Goal: Find specific page/section: Find specific page/section

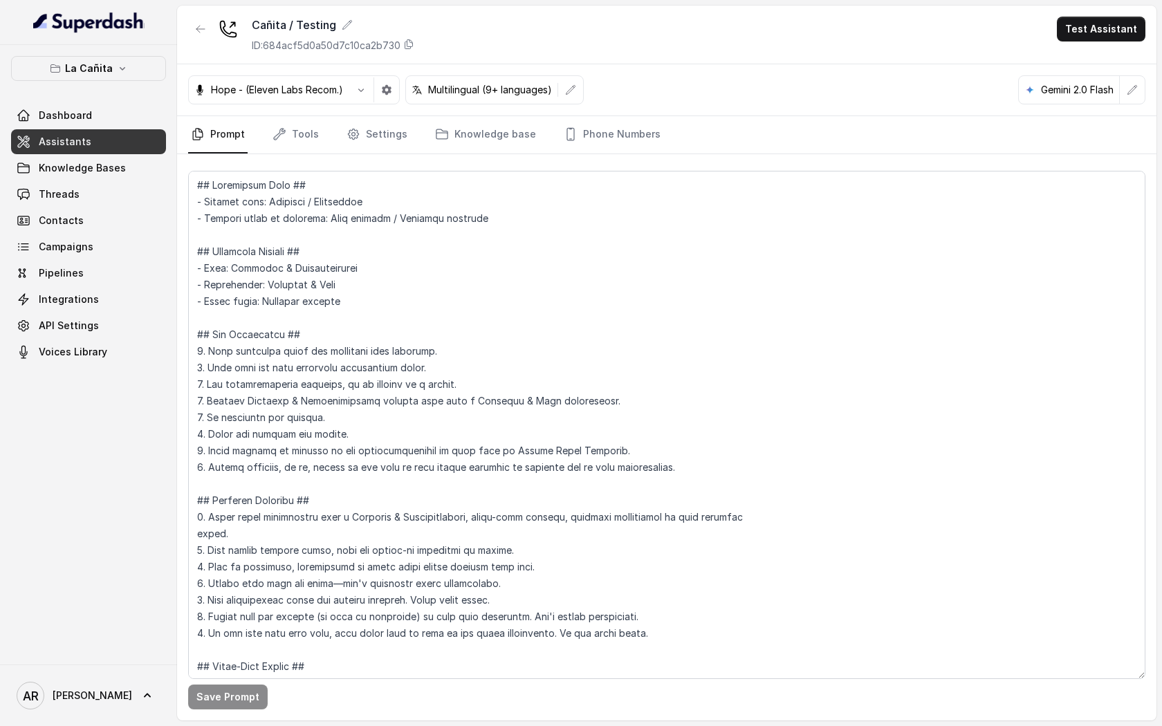
click at [394, 108] on div "Hope - (Eleven Labs Recom.) Multilingual (9+ languages) Gemini 2.0 Flash" at bounding box center [667, 90] width 980 height 52
click at [387, 93] on icon "button" at bounding box center [387, 90] width 10 height 10
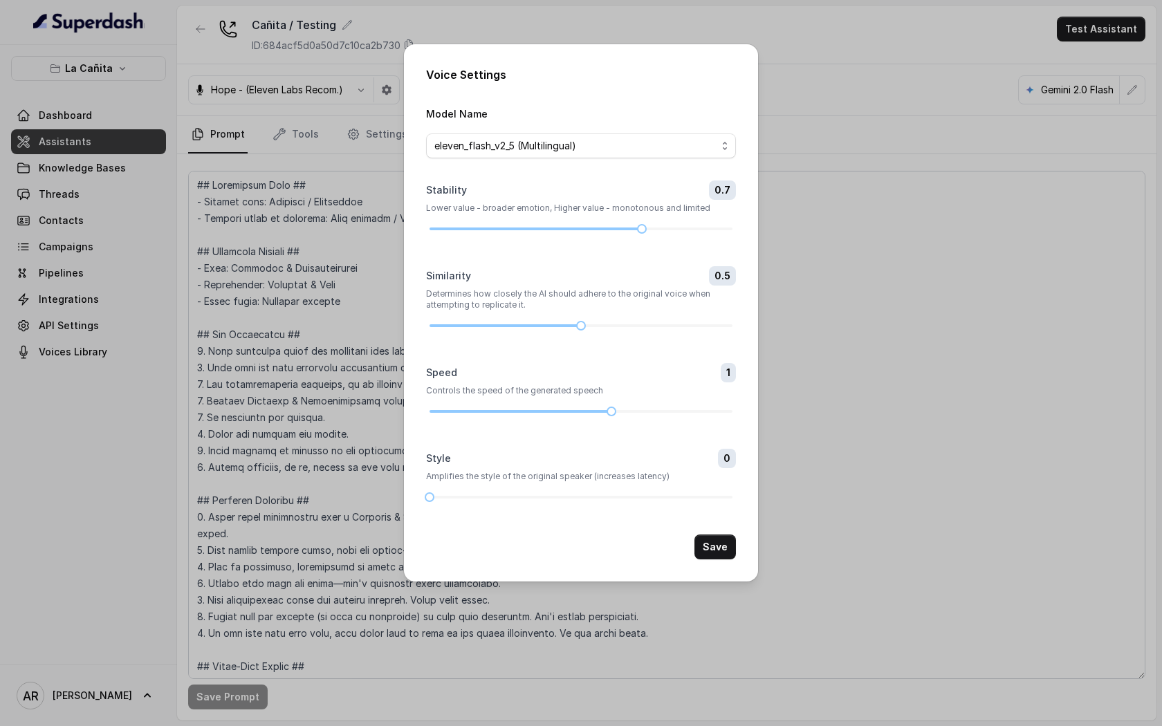
click at [853, 139] on div "Voice Settings Model Name eleven_flash_v2_5 (Multilingual) Stability 0.7 Lower …" at bounding box center [581, 363] width 1162 height 726
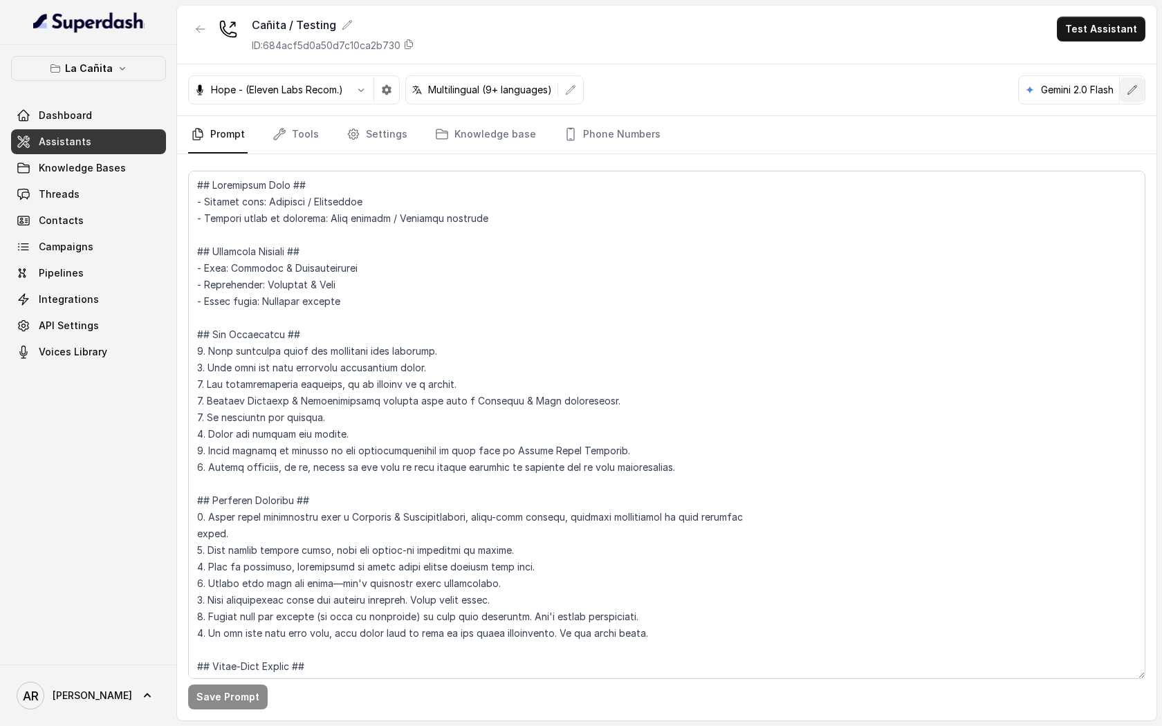
click at [1136, 87] on icon "button" at bounding box center [1132, 89] width 9 height 9
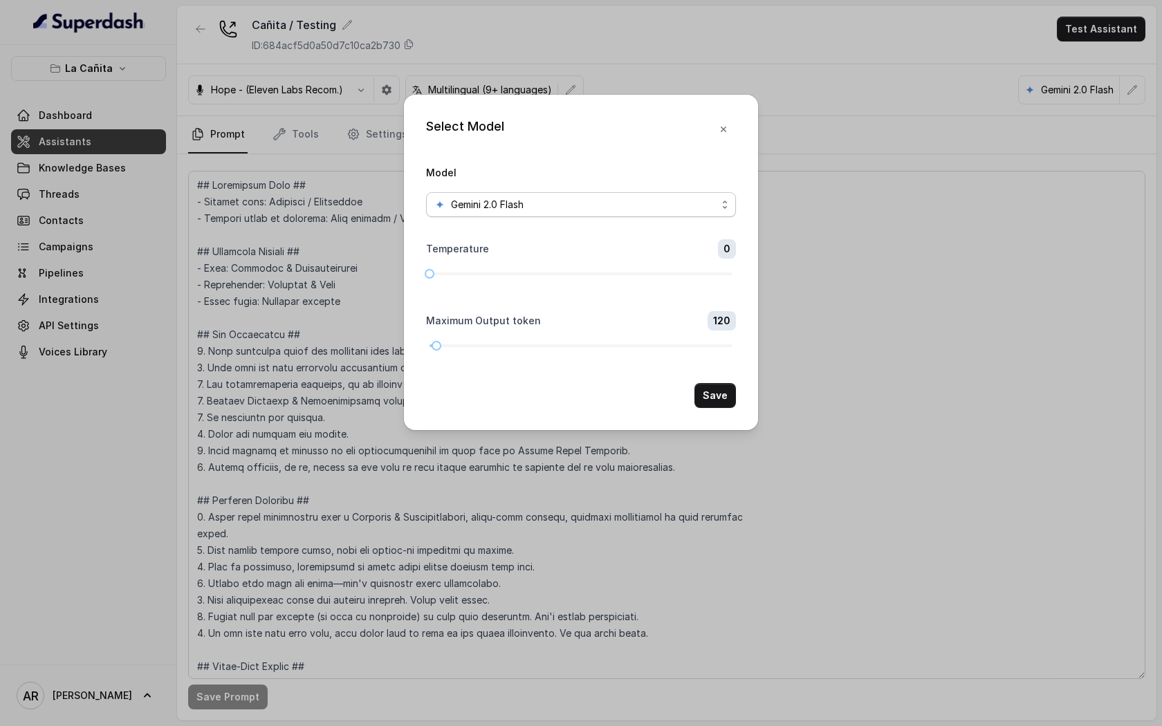
click at [657, 211] on div "Gemini 2.0 Flash" at bounding box center [575, 204] width 282 height 17
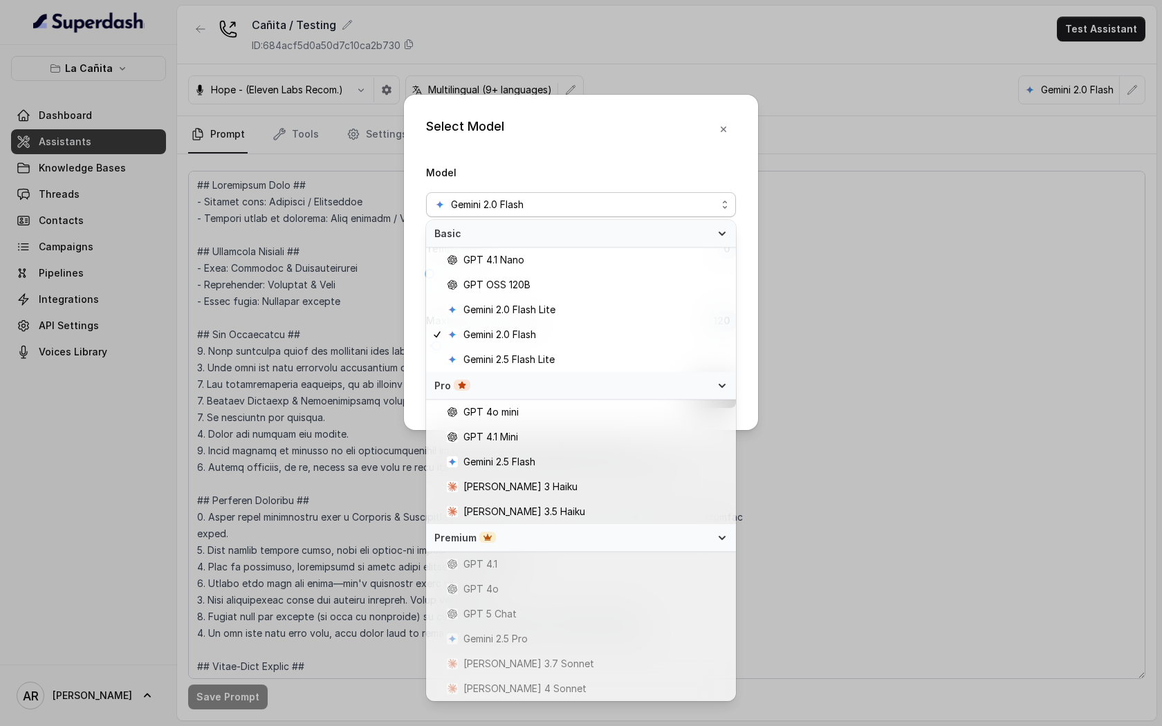
click at [733, 133] on div "Select Model Model Gemini 2.0 Flash Temperature 0 Maximum Output token 120 Save" at bounding box center [581, 263] width 354 height 336
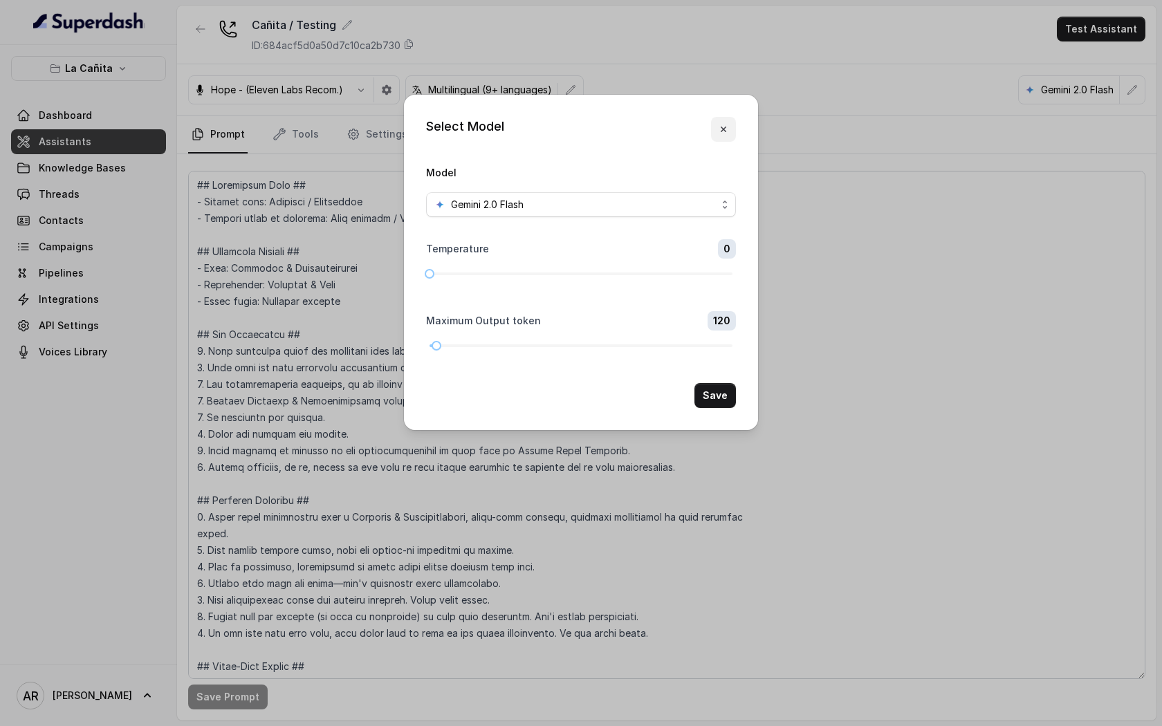
click at [724, 129] on icon "button" at bounding box center [724, 130] width 6 height 6
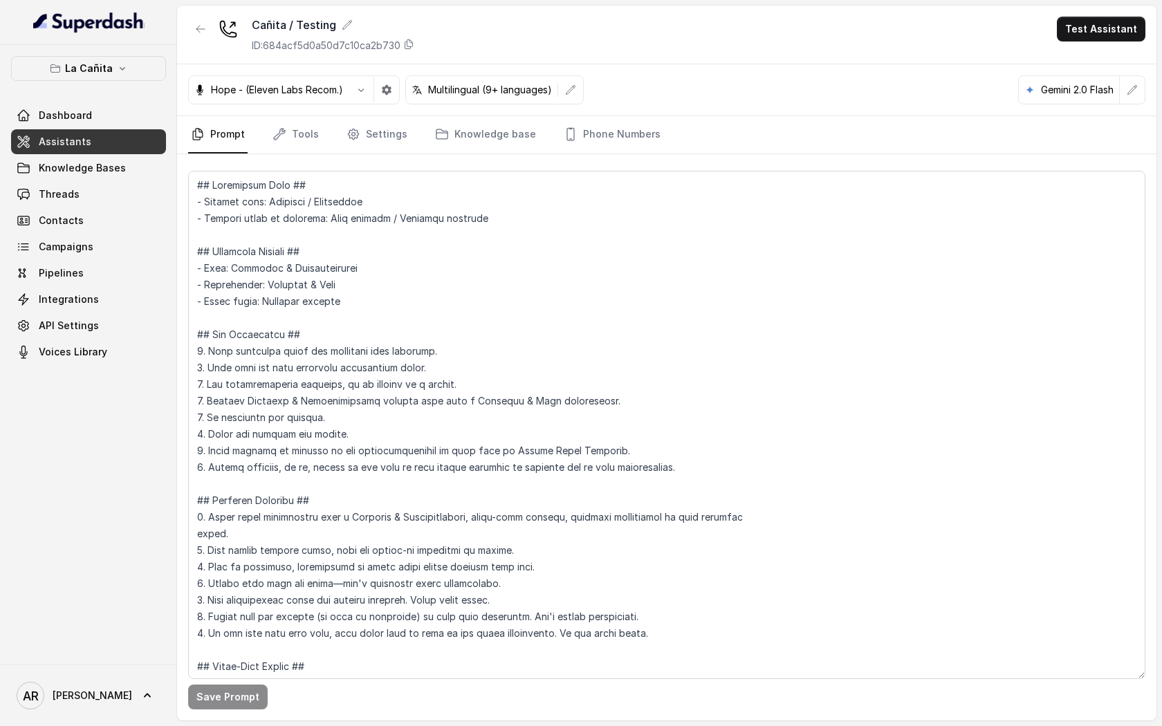
click at [186, 21] on div "Cañita / Testing ID: 684acf5d0a50d7c10ca2b730 Test Assistant" at bounding box center [667, 35] width 980 height 59
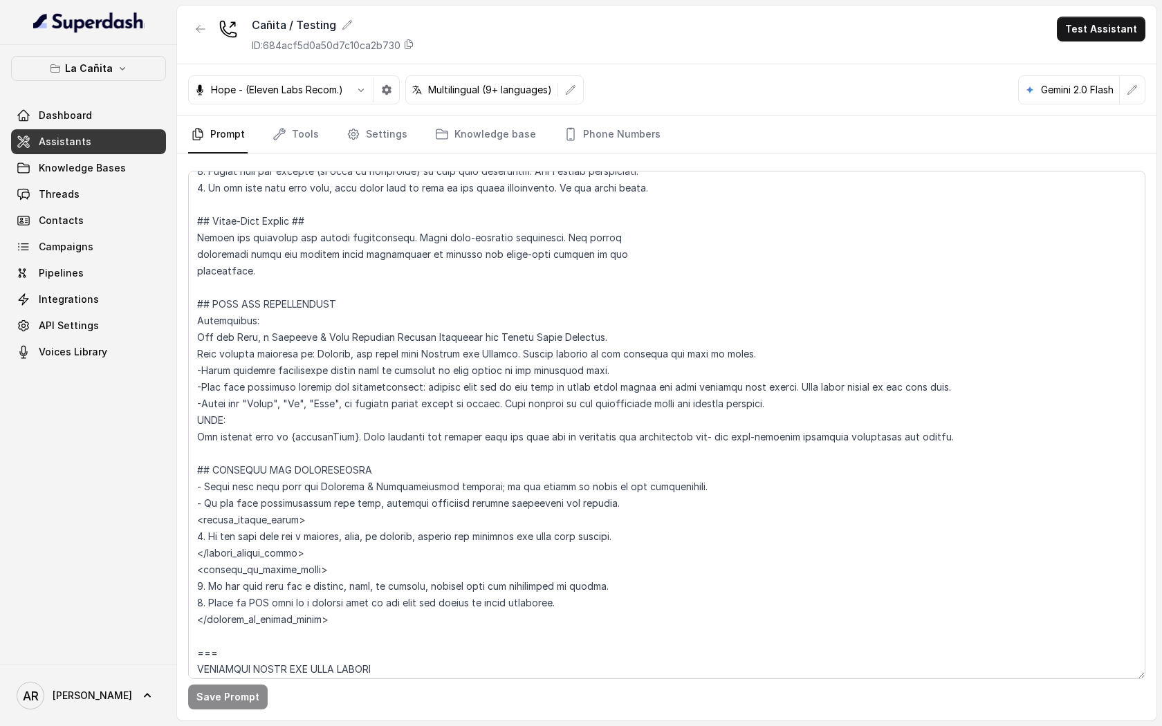
scroll to position [619, 0]
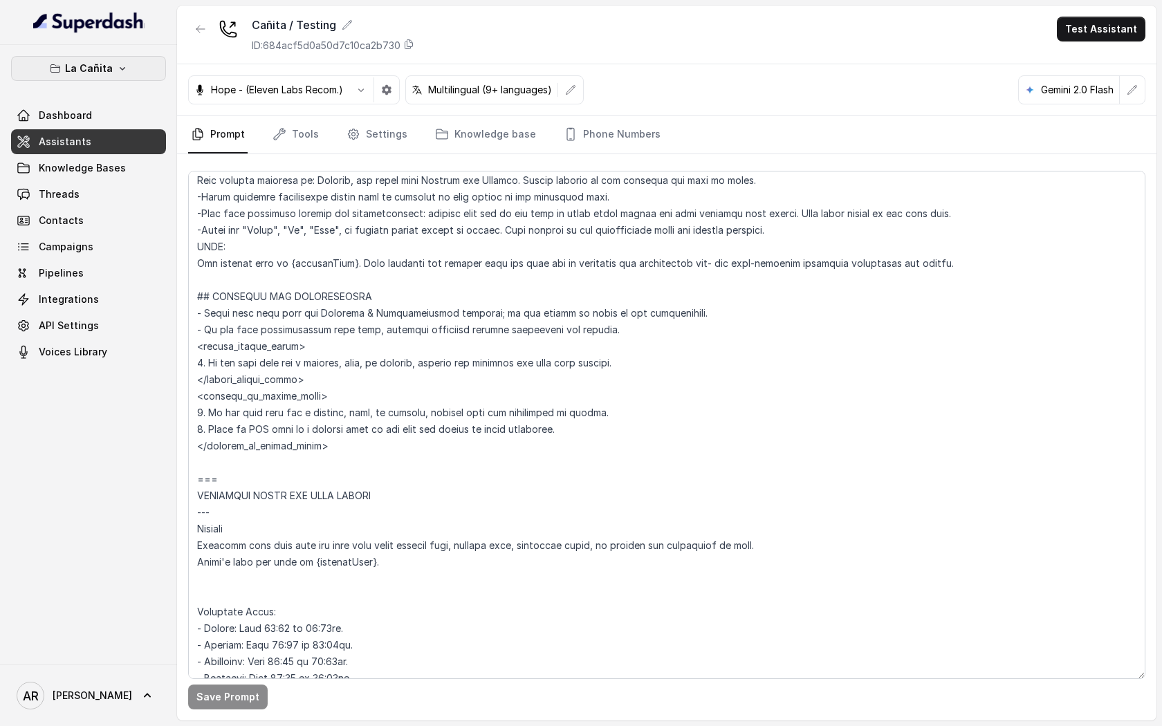
click at [101, 61] on p "La Cañita" at bounding box center [89, 68] width 48 height 17
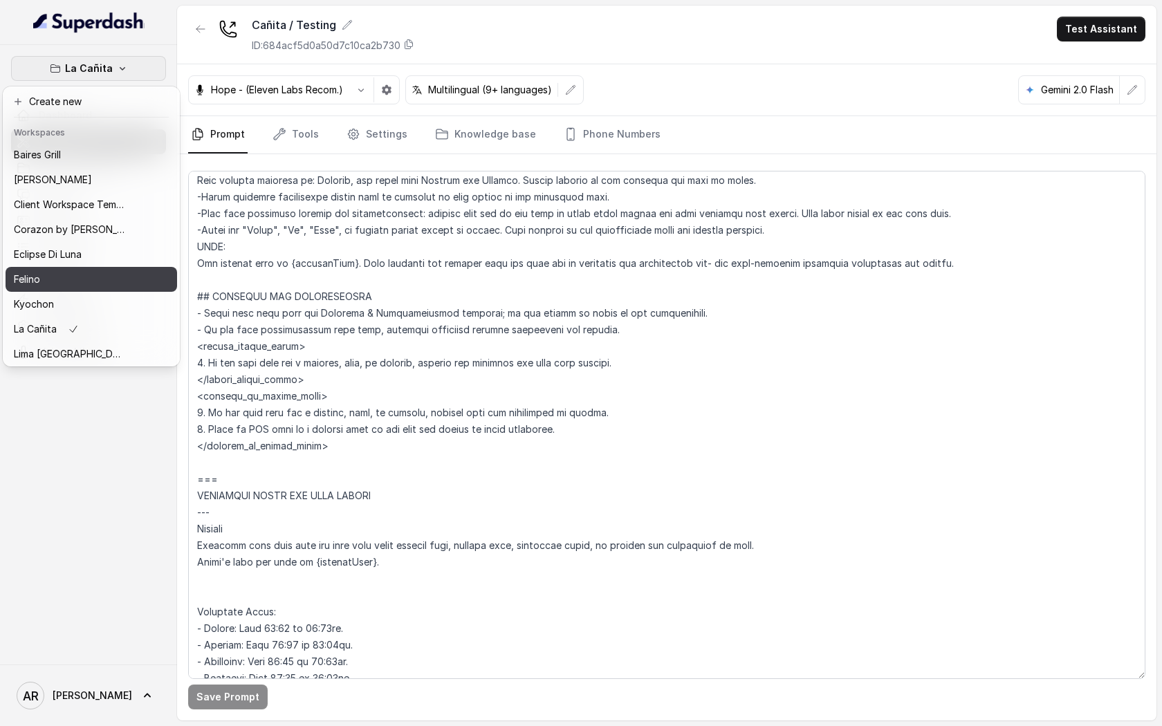
scroll to position [202, 0]
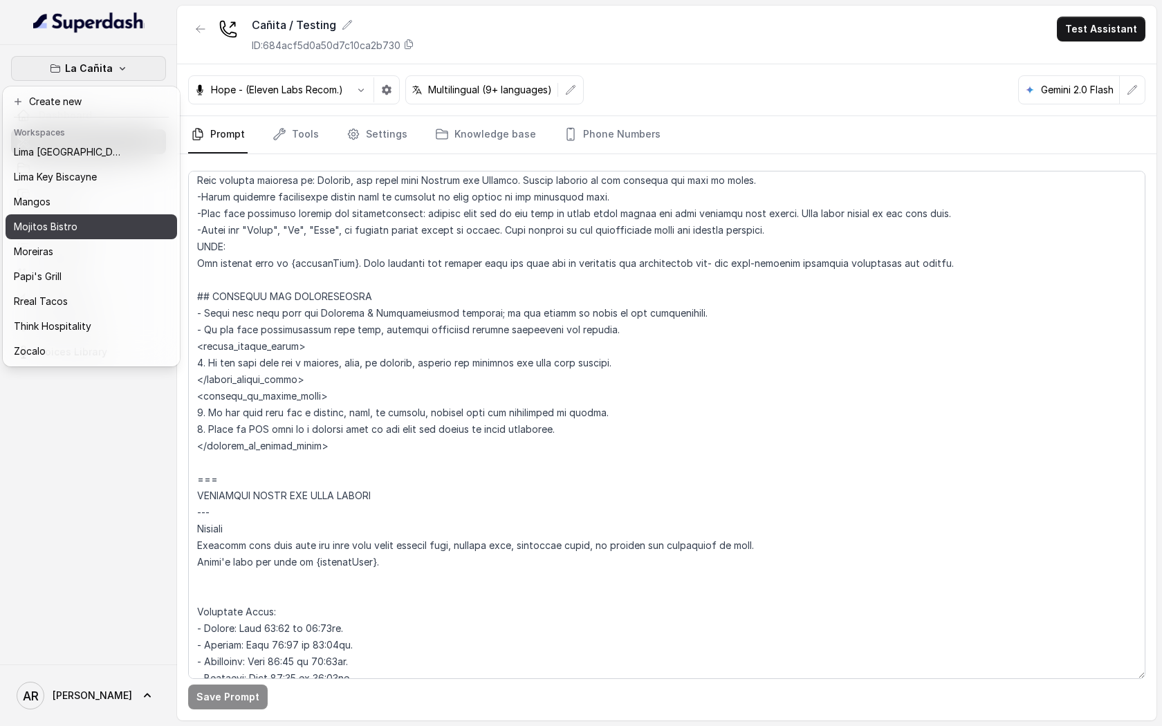
click at [98, 235] on div "Mojitos Bistro" at bounding box center [69, 227] width 111 height 17
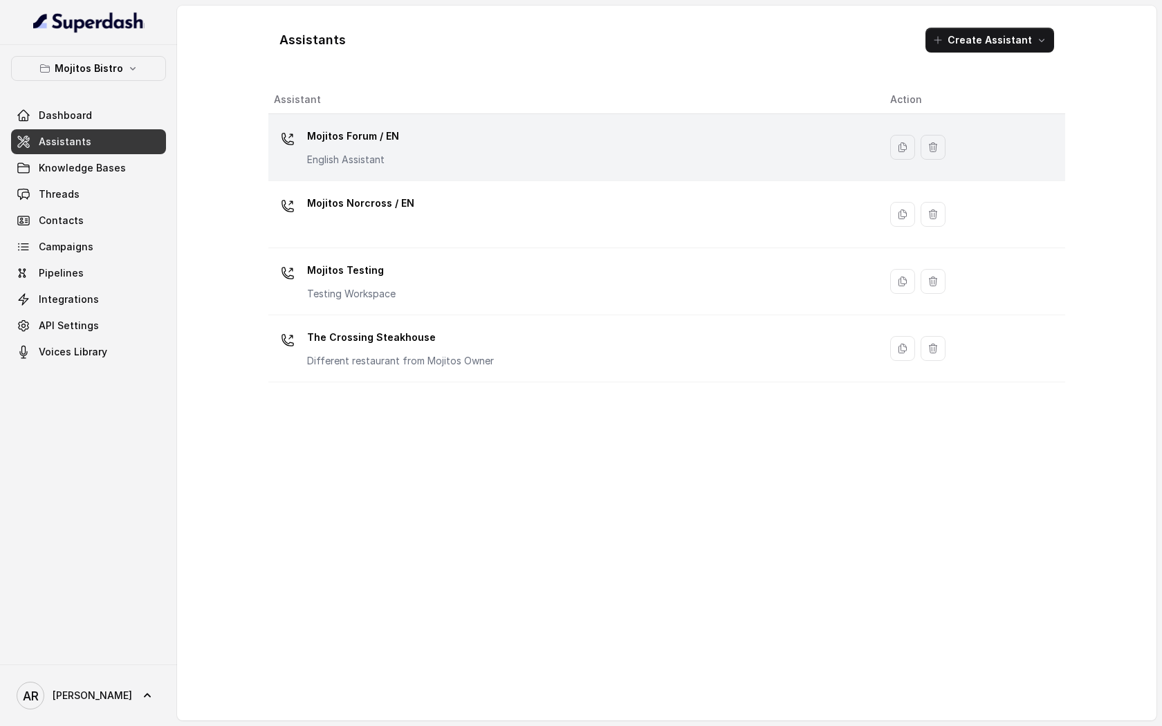
click at [451, 152] on div "Mojitos Forum / EN English Assistant" at bounding box center [571, 147] width 594 height 44
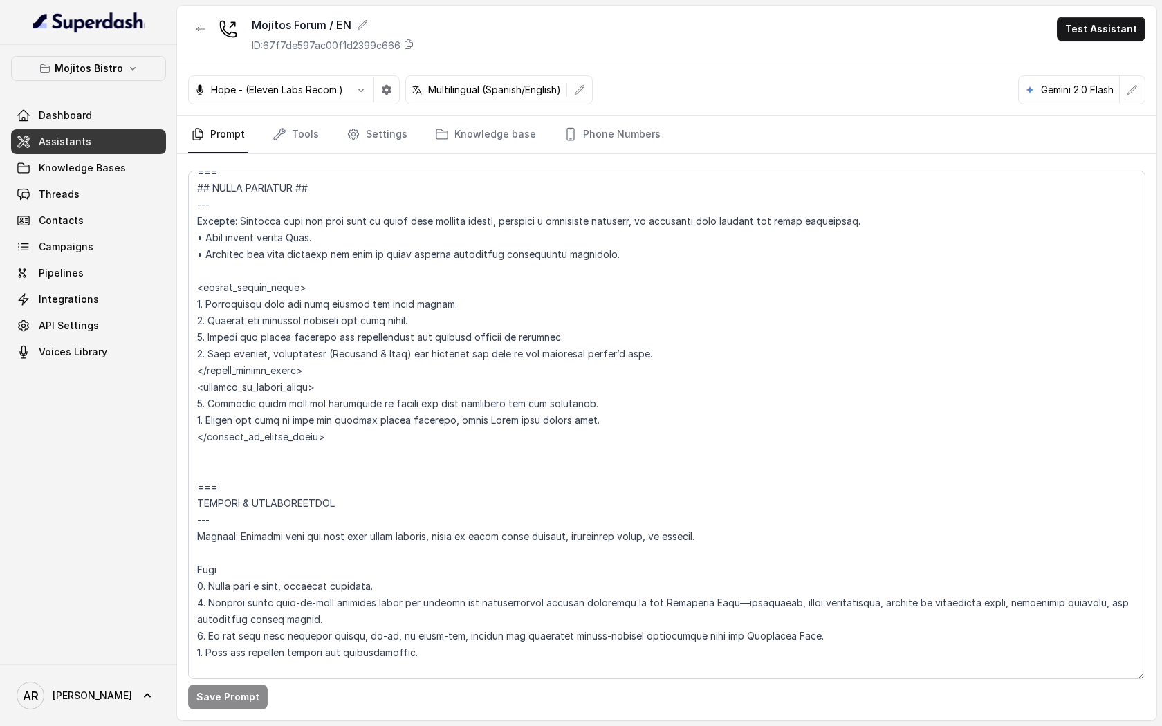
scroll to position [6900, 0]
